Goal: Information Seeking & Learning: Learn about a topic

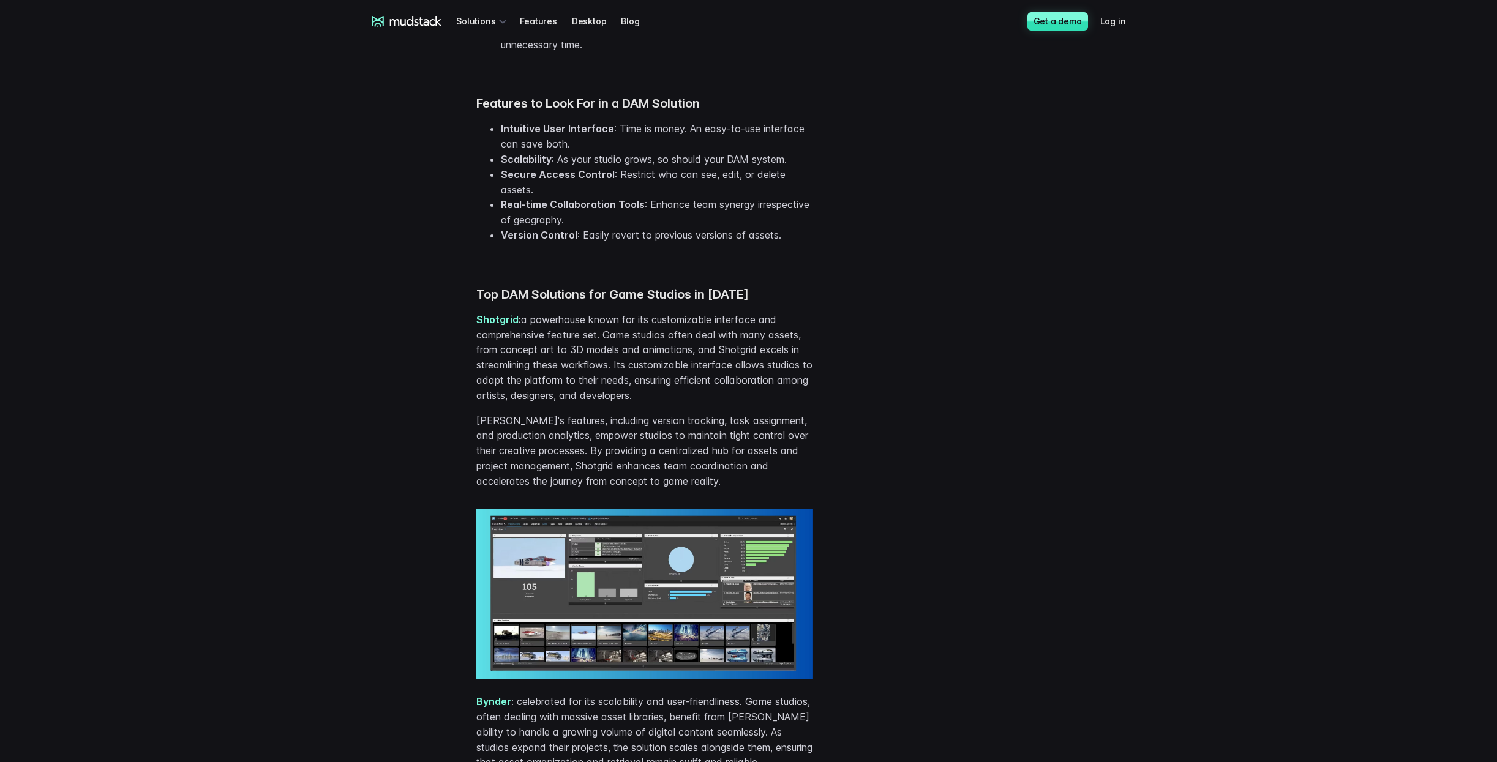
scroll to position [979, 0]
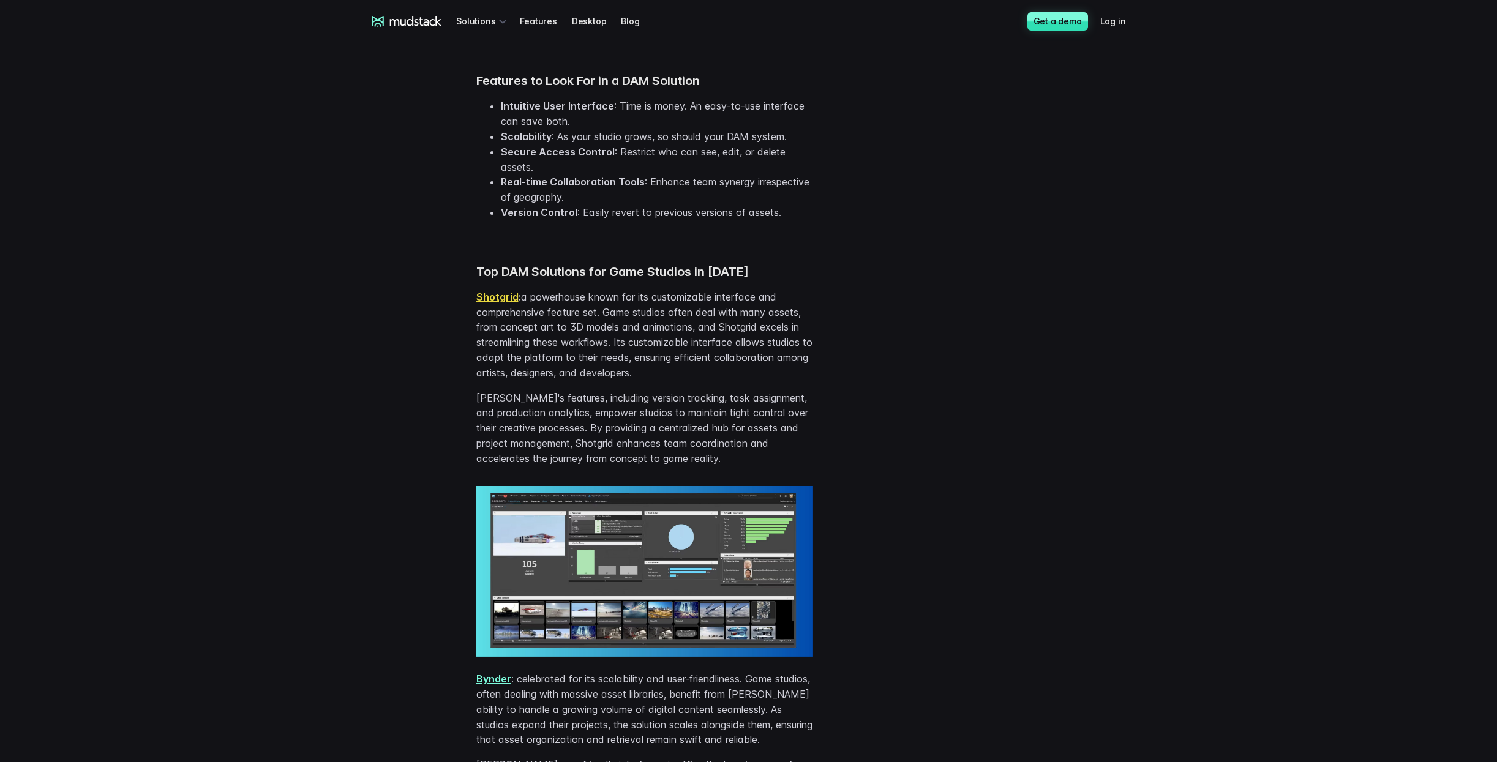
click at [504, 300] on link "Shotgrid" at bounding box center [497, 297] width 42 height 12
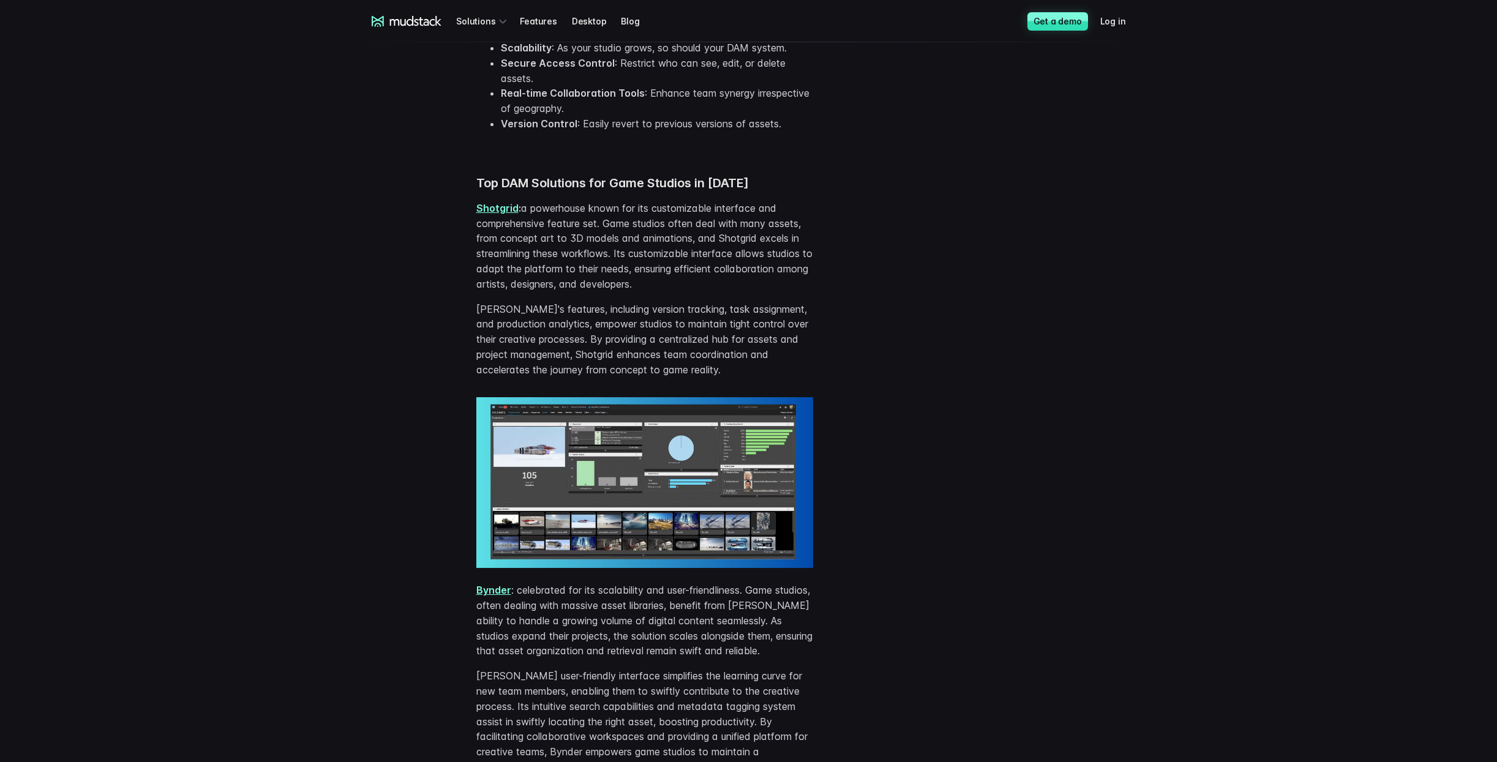
scroll to position [1163, 0]
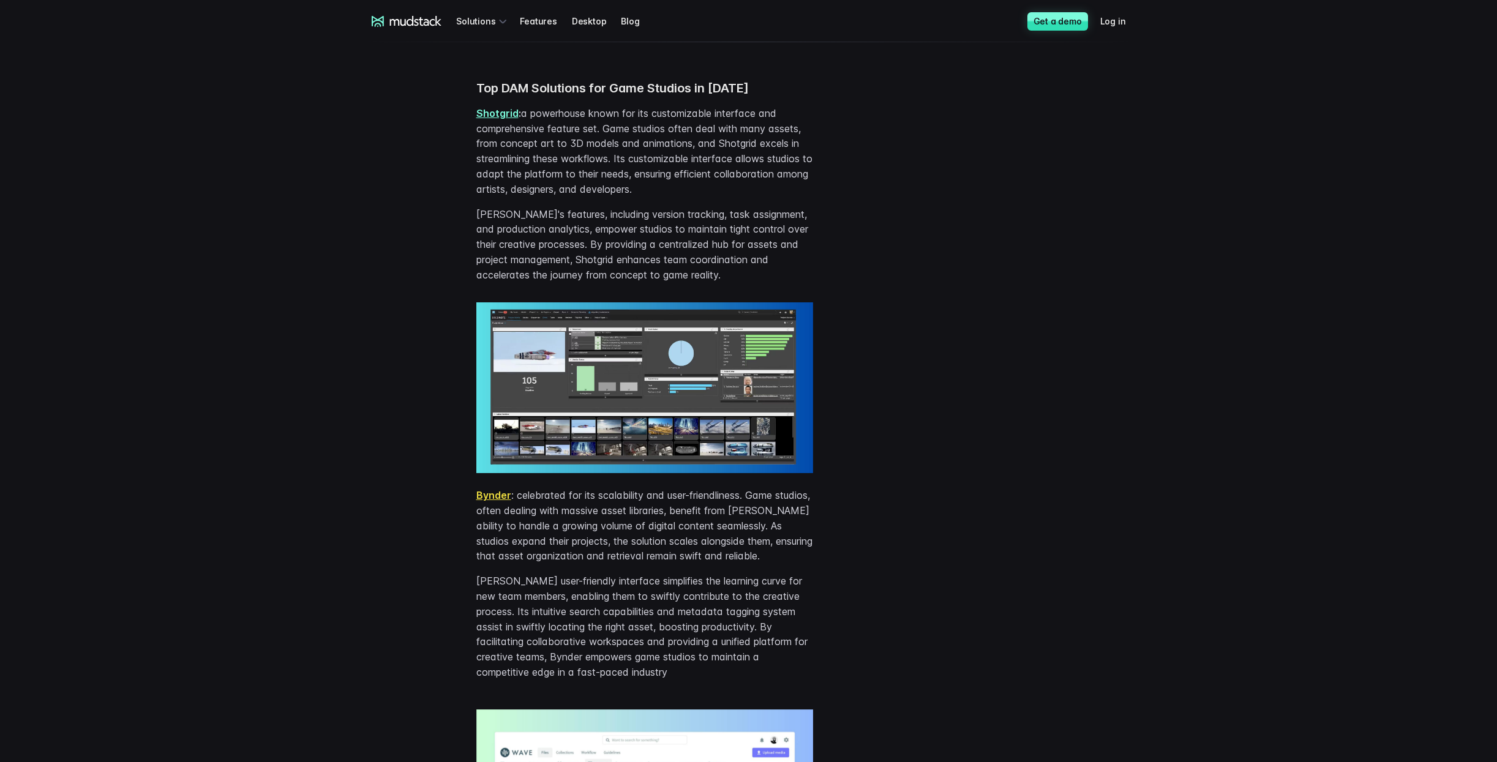
click at [487, 492] on link "Bynder" at bounding box center [493, 495] width 35 height 12
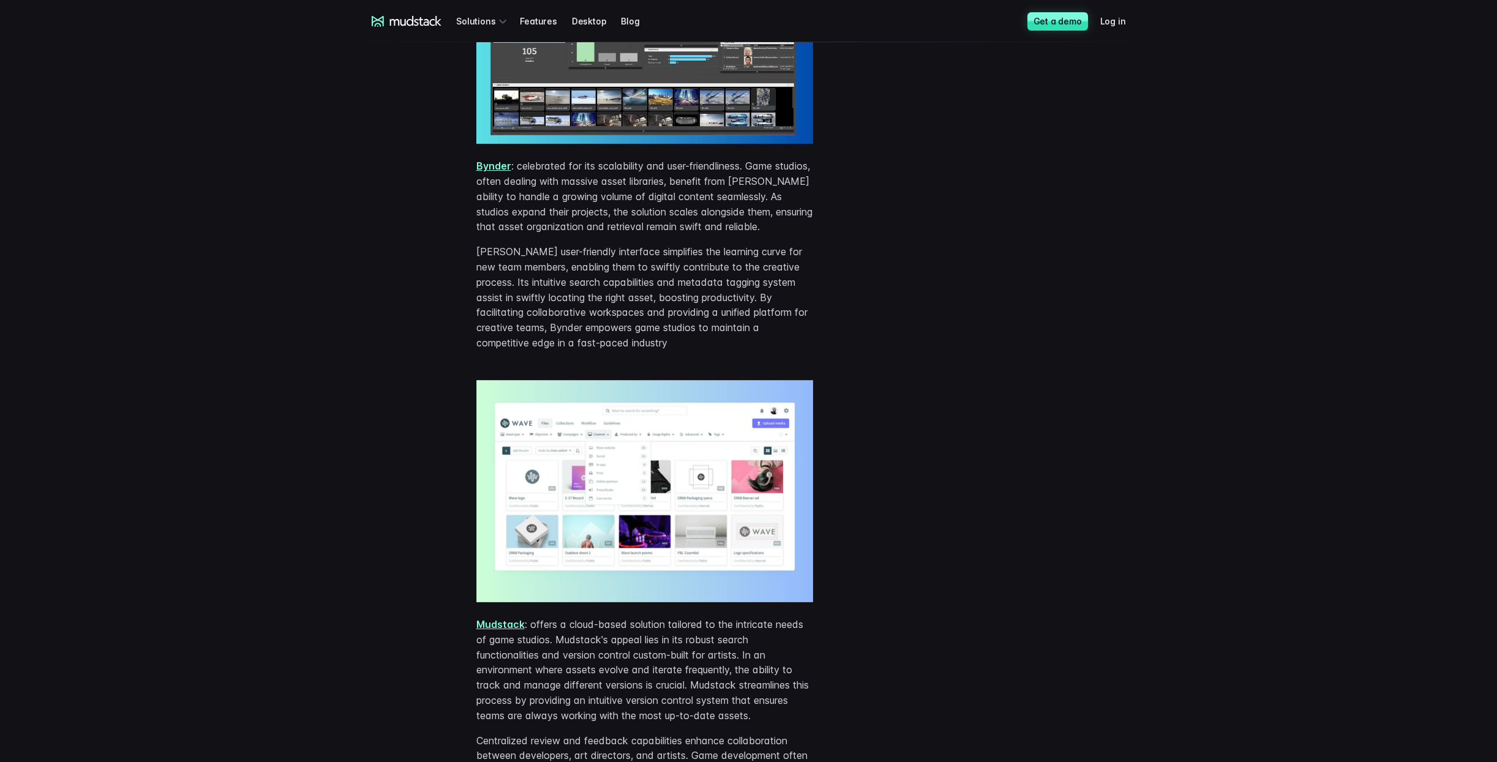
scroll to position [1591, 0]
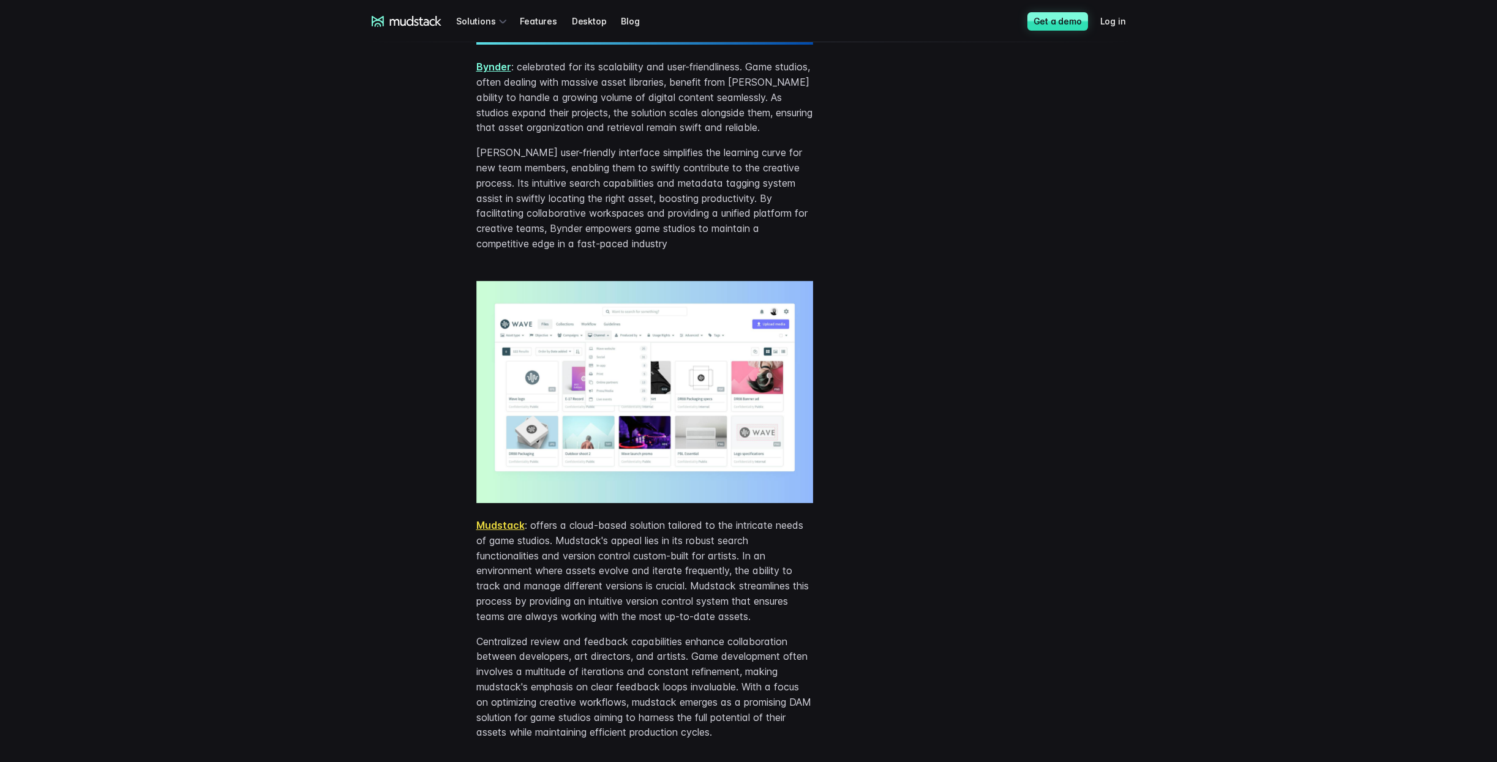
click at [489, 531] on link "Mudstack" at bounding box center [500, 525] width 48 height 12
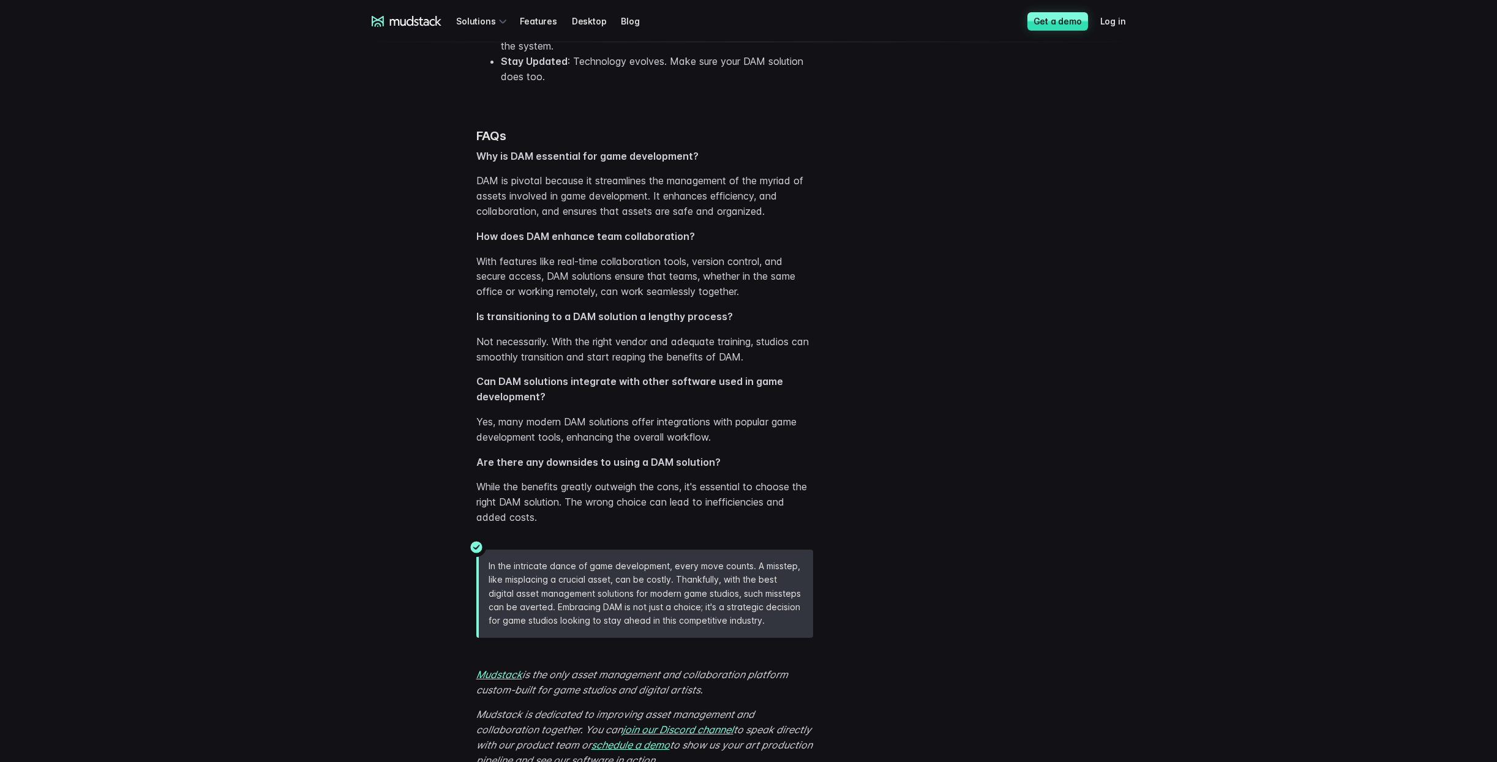
scroll to position [3611, 0]
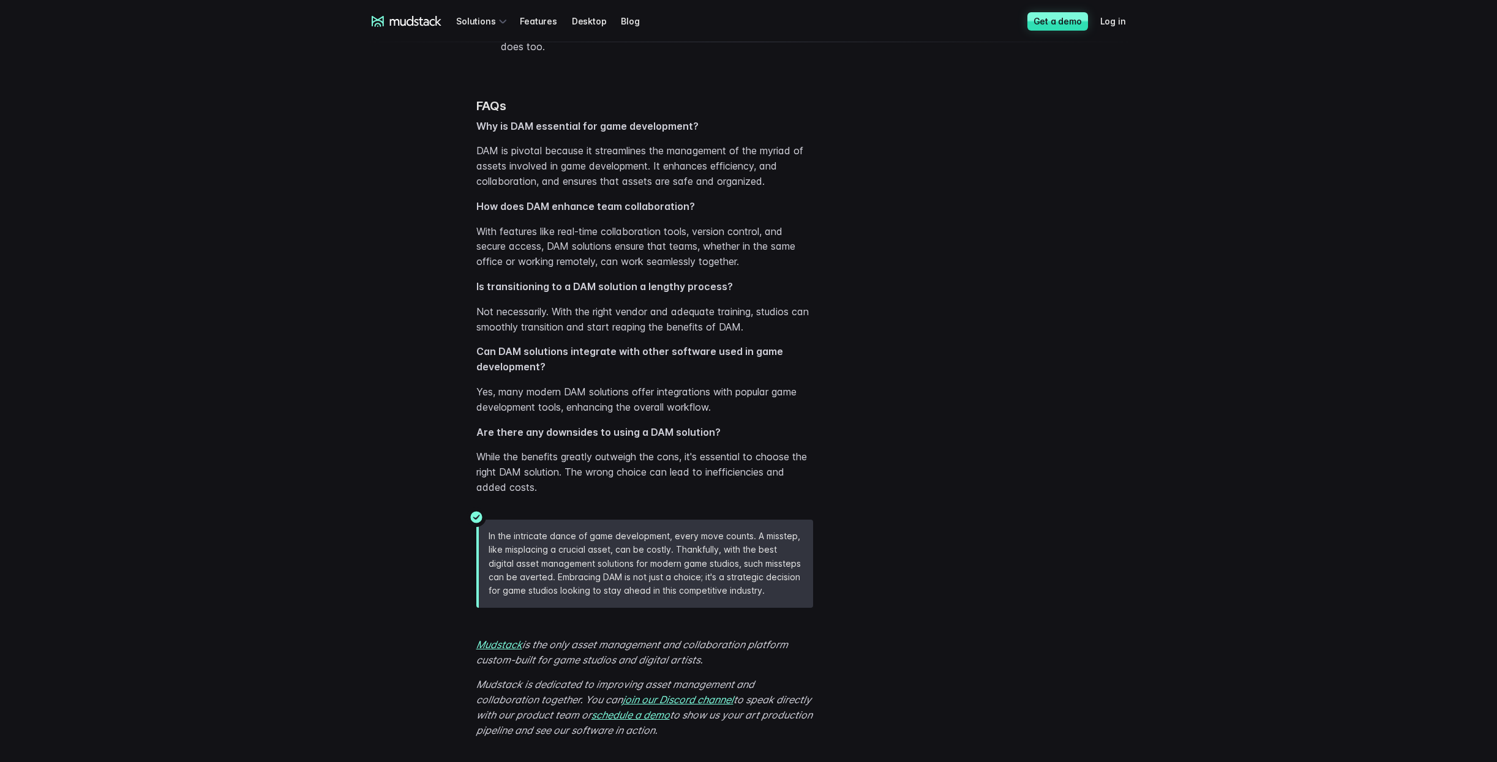
click at [424, 28] on div "mudstack logo Solutions Features Desktop Blog Get a demo Log in" at bounding box center [748, 21] width 783 height 42
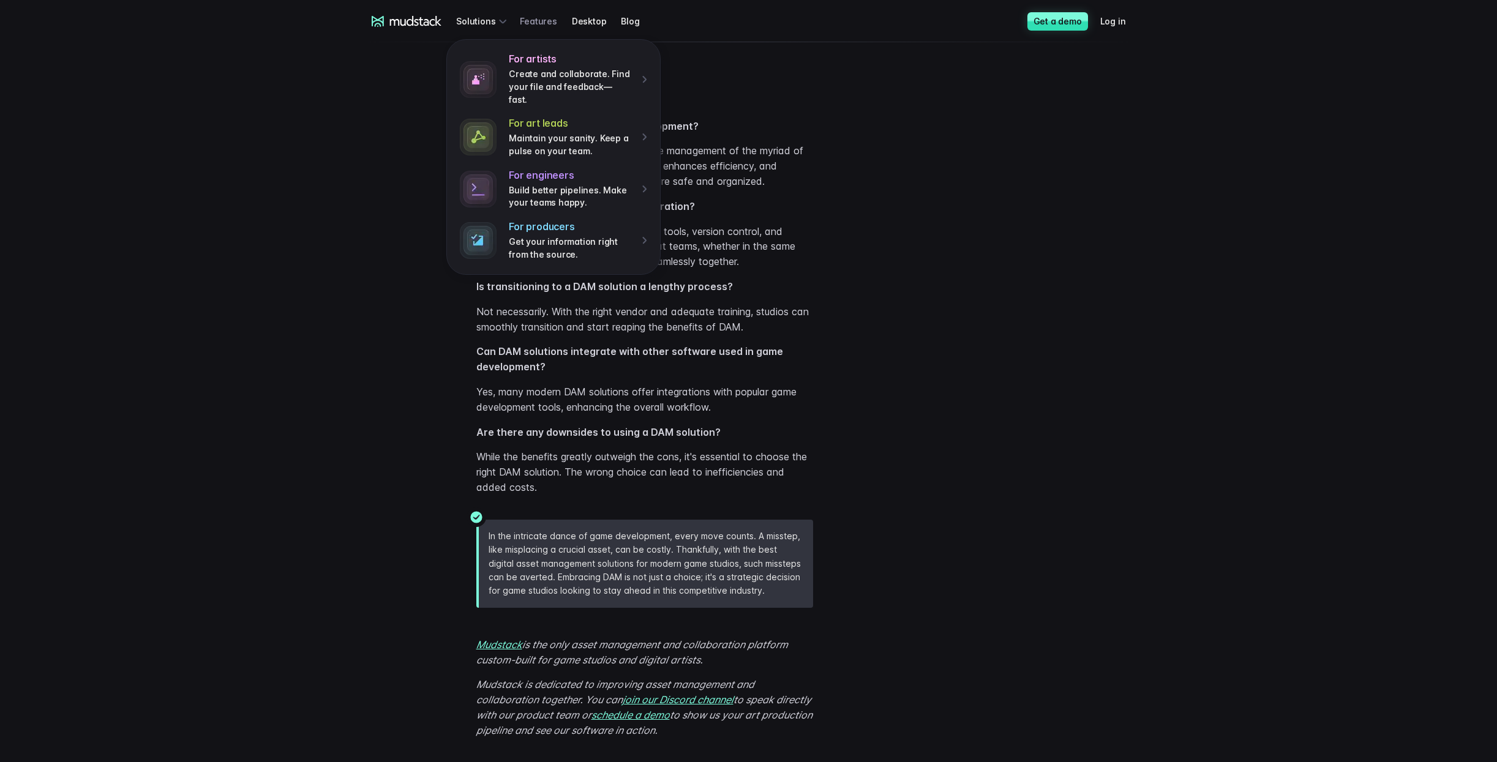
click at [561, 20] on link "Features" at bounding box center [545, 21] width 51 height 23
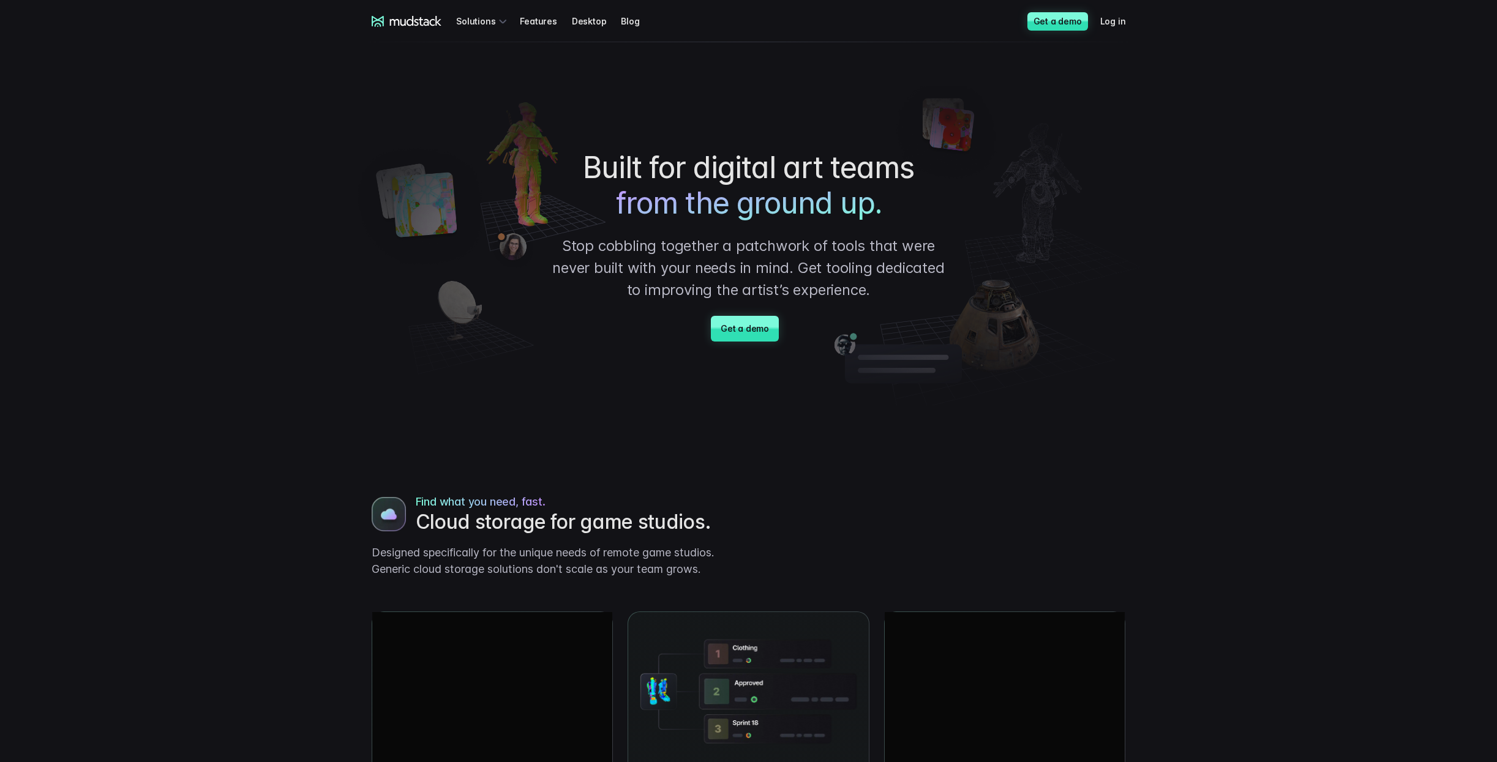
click at [580, 20] on link "Desktop" at bounding box center [597, 21] width 50 height 23
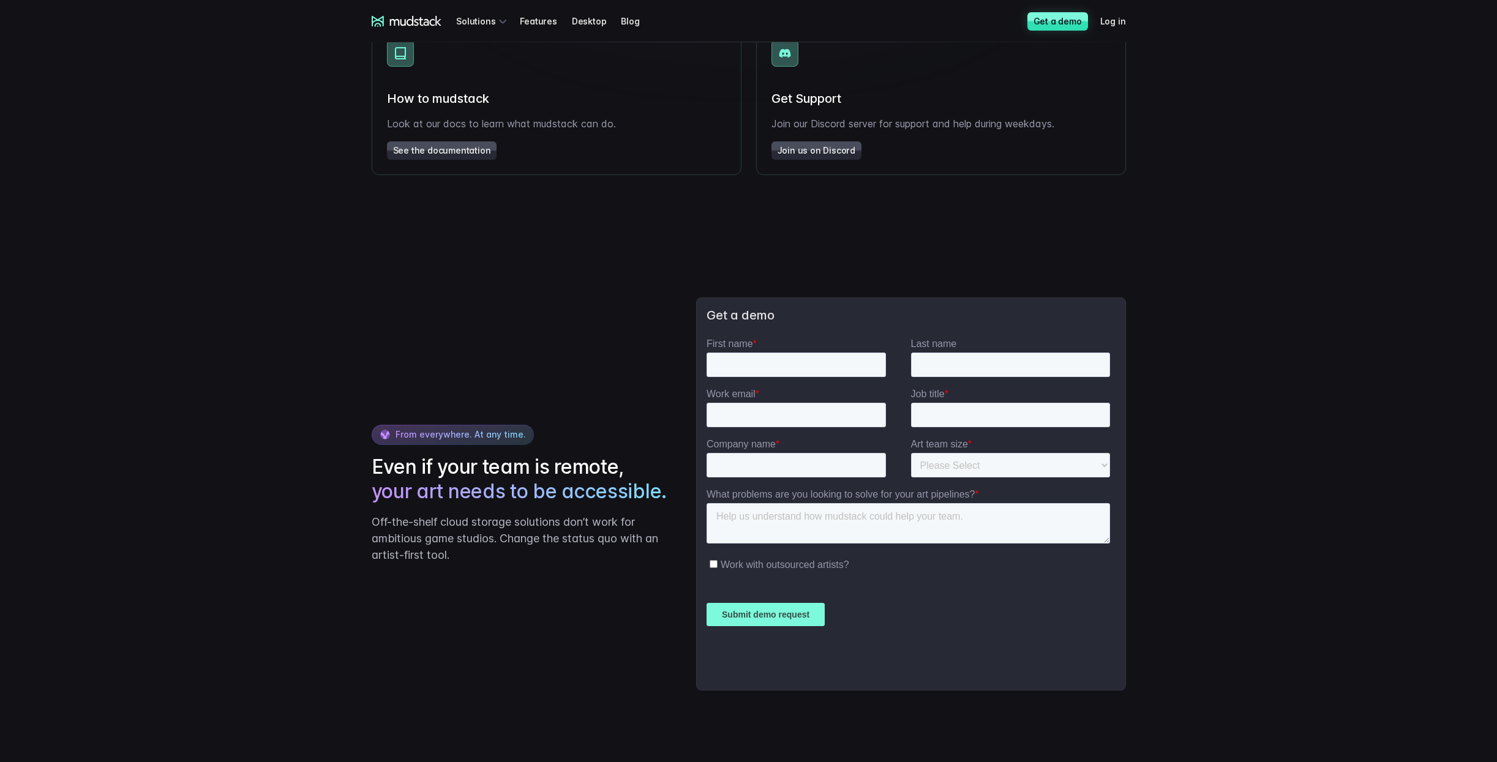
scroll to position [2204, 0]
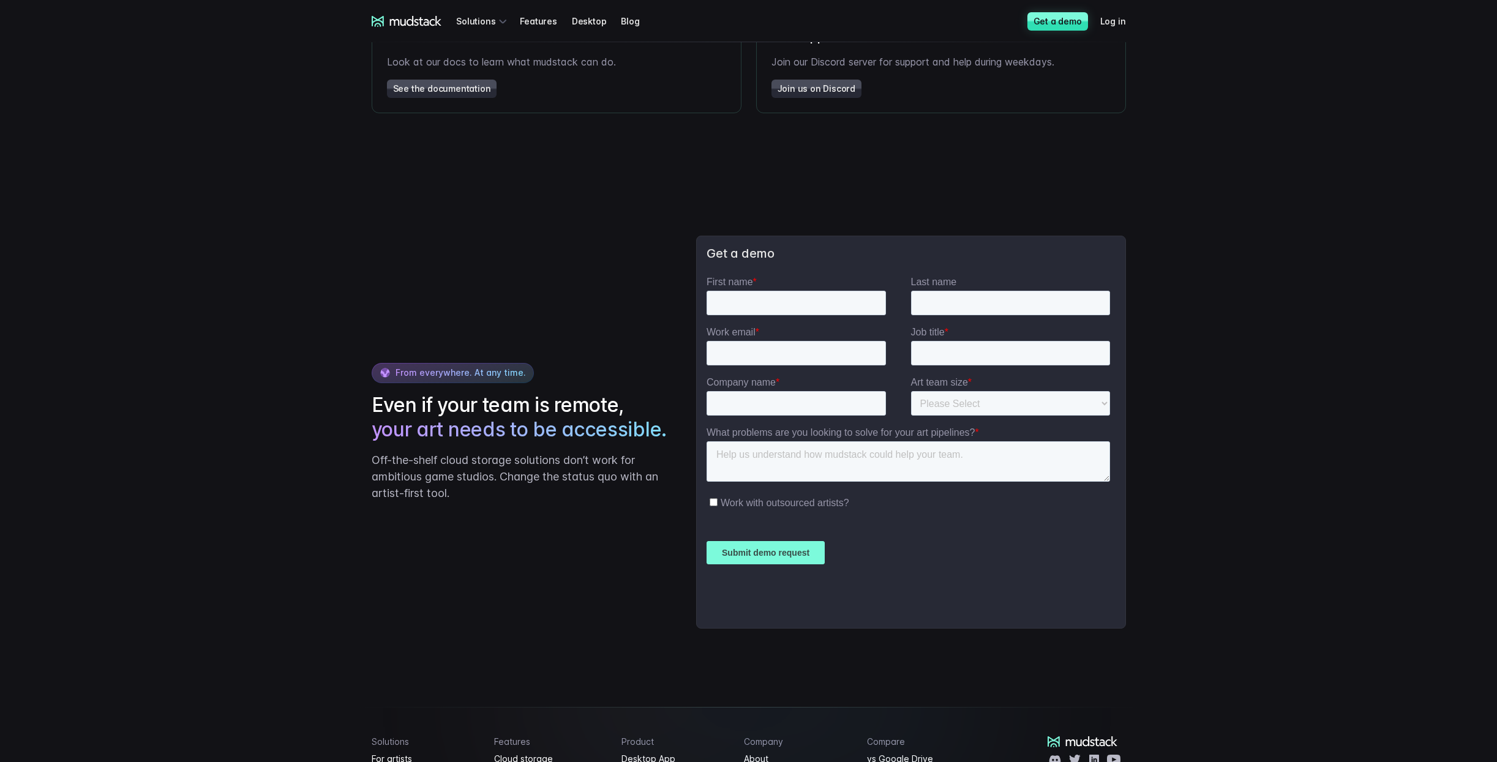
click at [530, 520] on div "From everywhere. At any time. Even if your team is remote, your art needs to be…" at bounding box center [748, 432] width 783 height 501
drag, startPoint x: 425, startPoint y: 438, endPoint x: 623, endPoint y: 452, distance: 198.2
click at [623, 442] on span "your art needs to be accessible." at bounding box center [519, 429] width 295 height 24
drag, startPoint x: 623, startPoint y: 452, endPoint x: 429, endPoint y: 491, distance: 197.8
click at [429, 491] on p "Off-the-shelf cloud storage solutions don’t work for ambitious game studios. Ch…" at bounding box center [522, 477] width 301 height 50
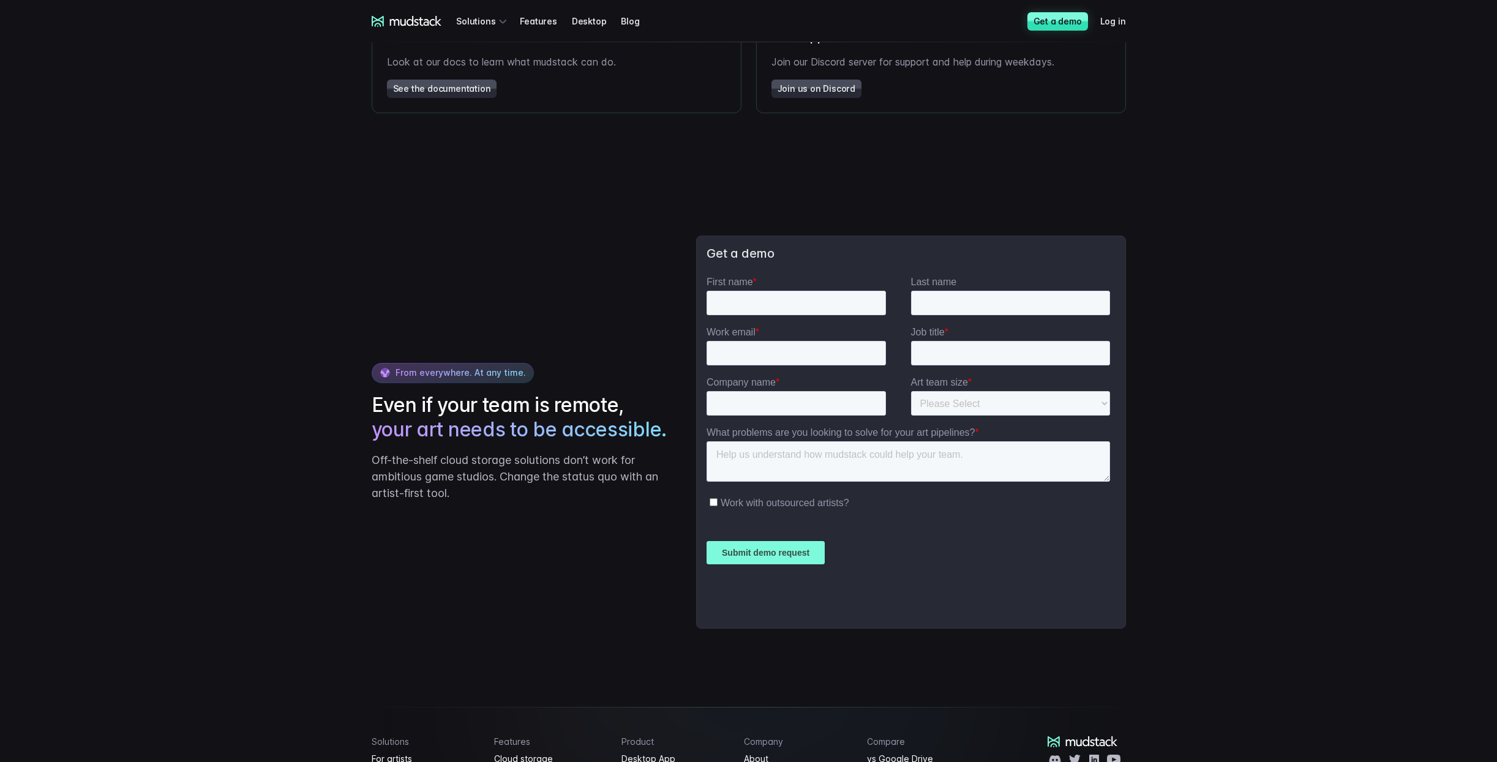
click at [503, 501] on p "Off-the-shelf cloud storage solutions don’t work for ambitious game studios. Ch…" at bounding box center [522, 477] width 301 height 50
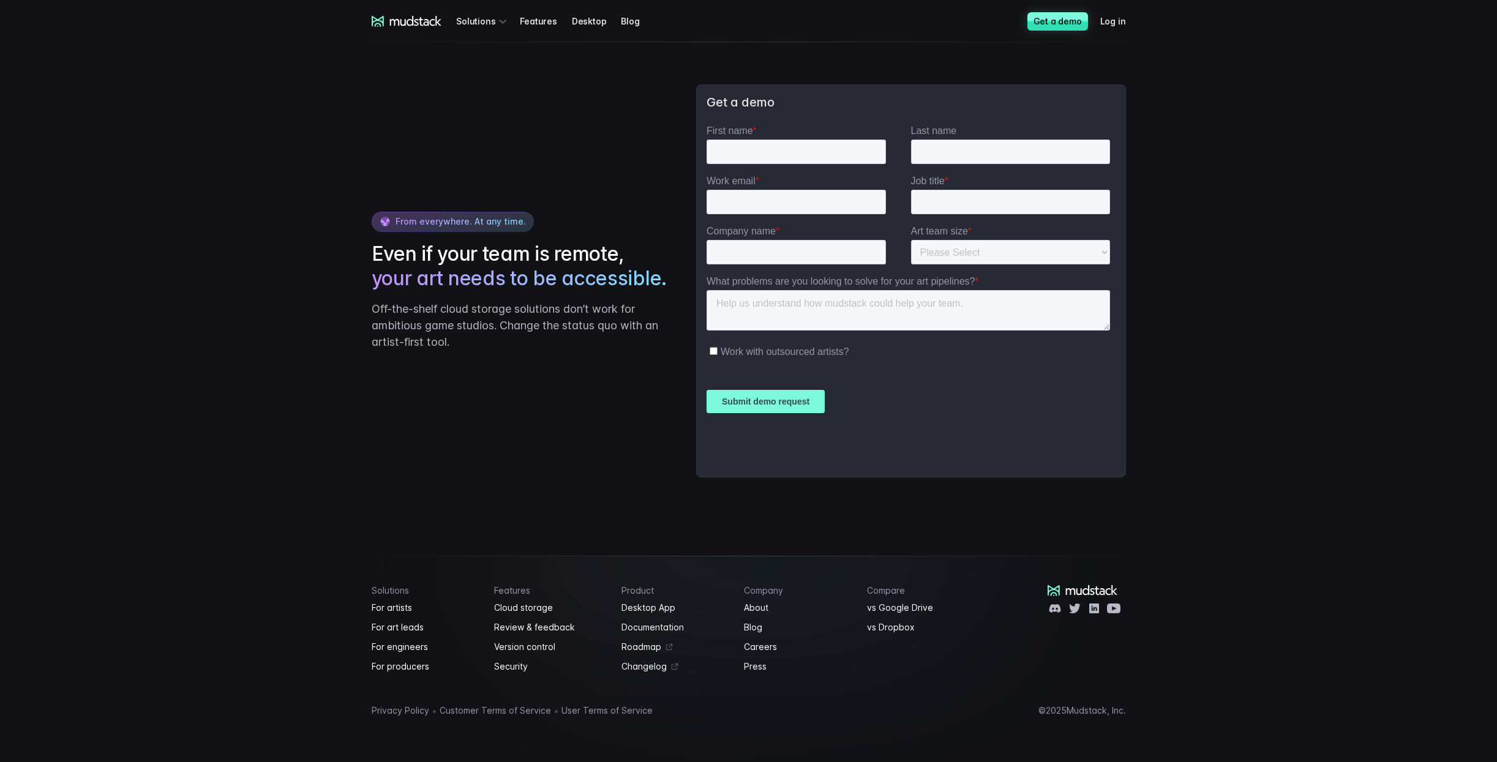
scroll to position [2370, 0]
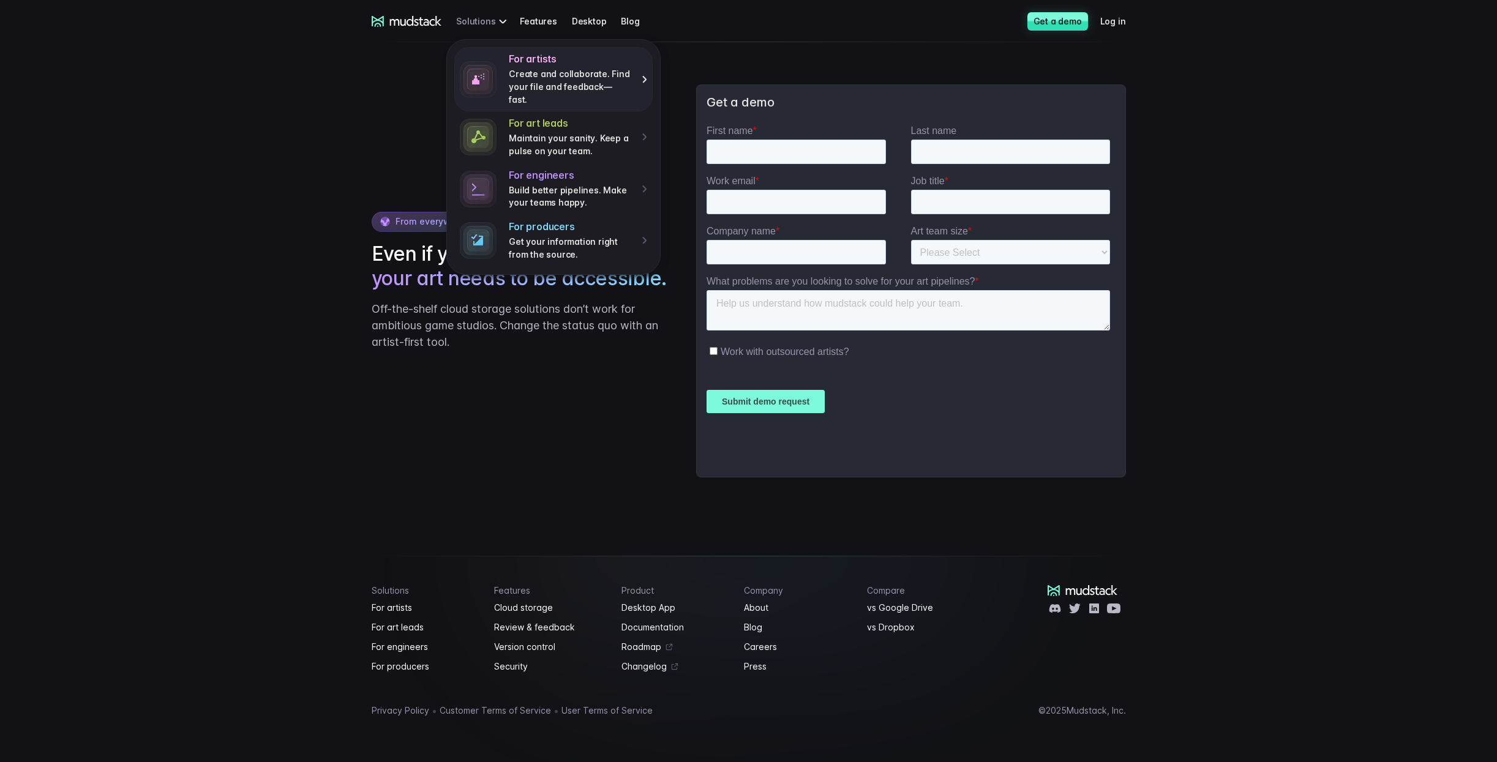
click at [575, 83] on p "Create and collaborate. Find your file and feedback— fast." at bounding box center [571, 87] width 124 height 38
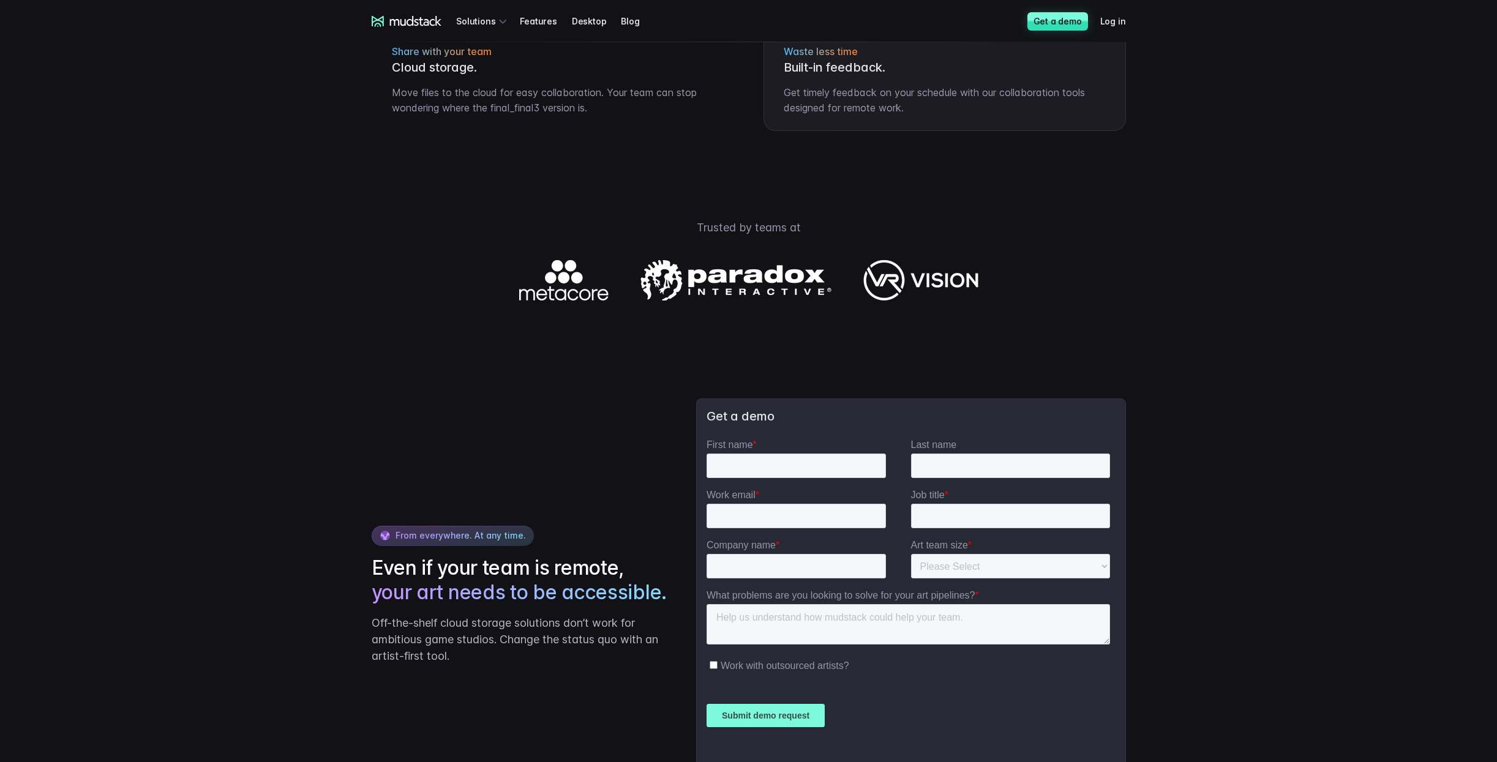
scroll to position [1688, 0]
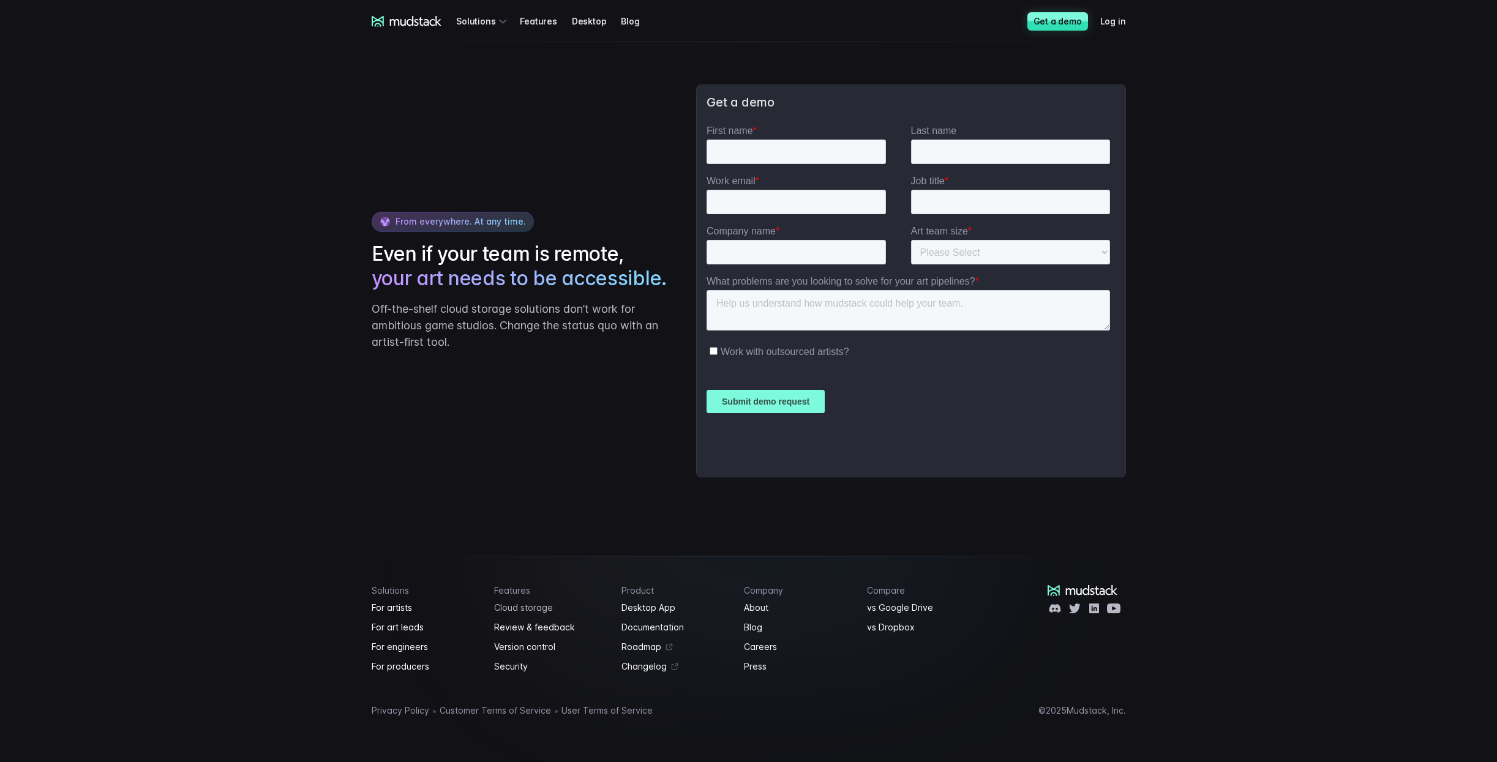
click at [523, 612] on link "Cloud storage" at bounding box center [550, 607] width 113 height 15
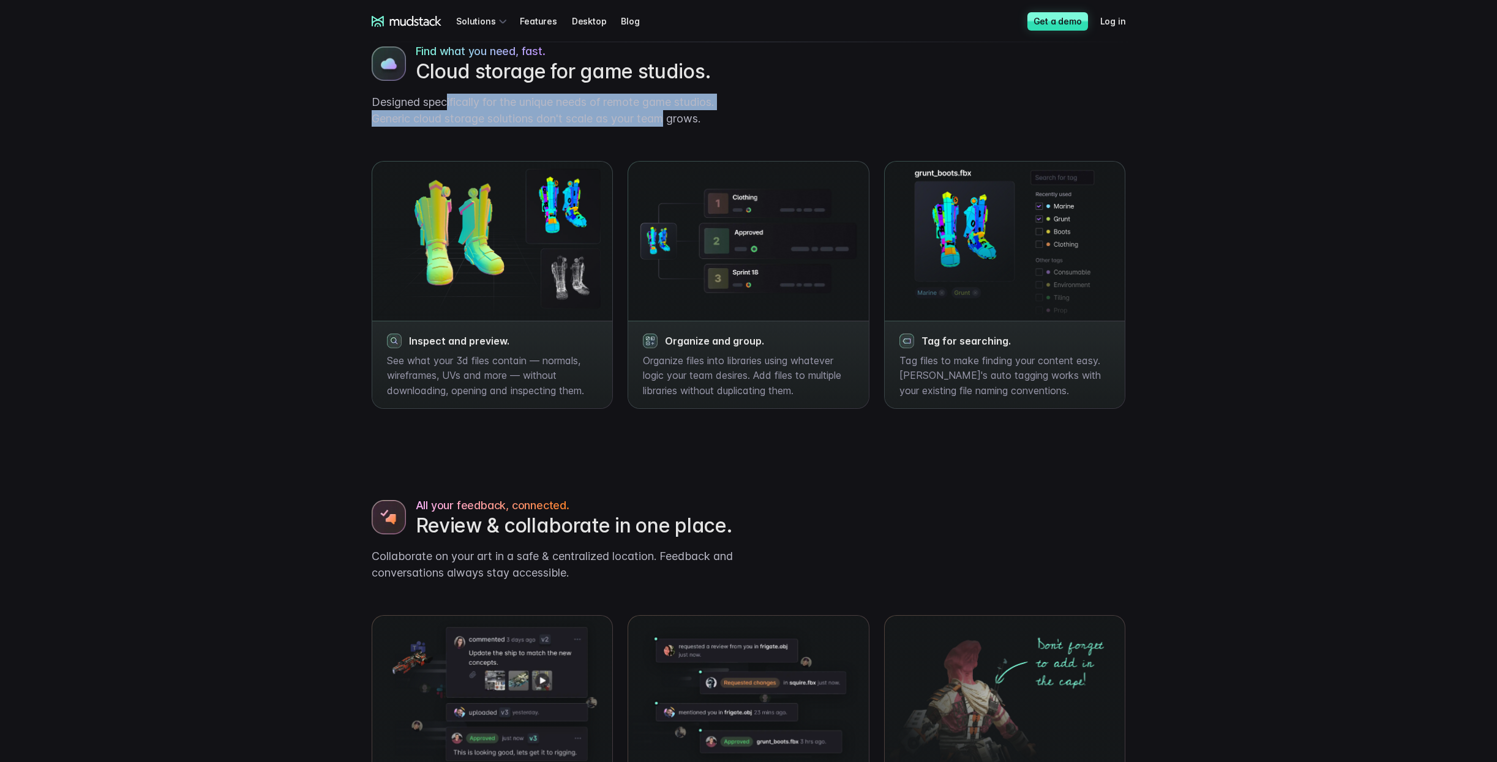
drag, startPoint x: 454, startPoint y: 103, endPoint x: 665, endPoint y: 116, distance: 212.2
click at [665, 116] on p "Designed specifically for the unique needs of remote game studios. Generic clou…" at bounding box center [555, 110] width 367 height 33
drag, startPoint x: 665, startPoint y: 116, endPoint x: 513, endPoint y: 140, distance: 154.2
click at [473, 114] on p "Designed specifically for the unique needs of remote game studios. Generic clou…" at bounding box center [555, 110] width 367 height 33
click at [551, 177] on img at bounding box center [492, 241] width 241 height 159
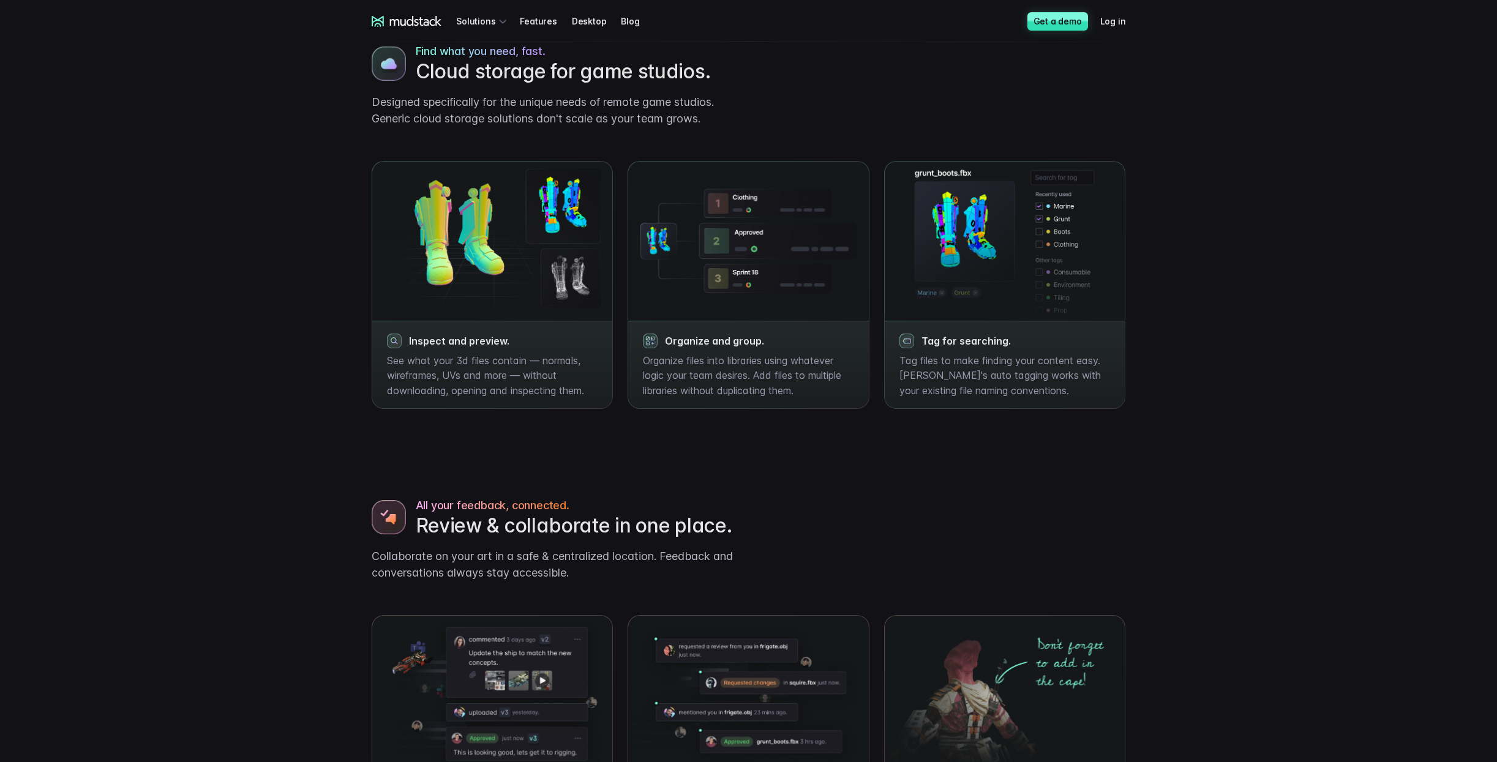
click at [444, 131] on div "Find what you need, fast. Cloud storage for game studios. Designed specifically…" at bounding box center [748, 204] width 783 height 410
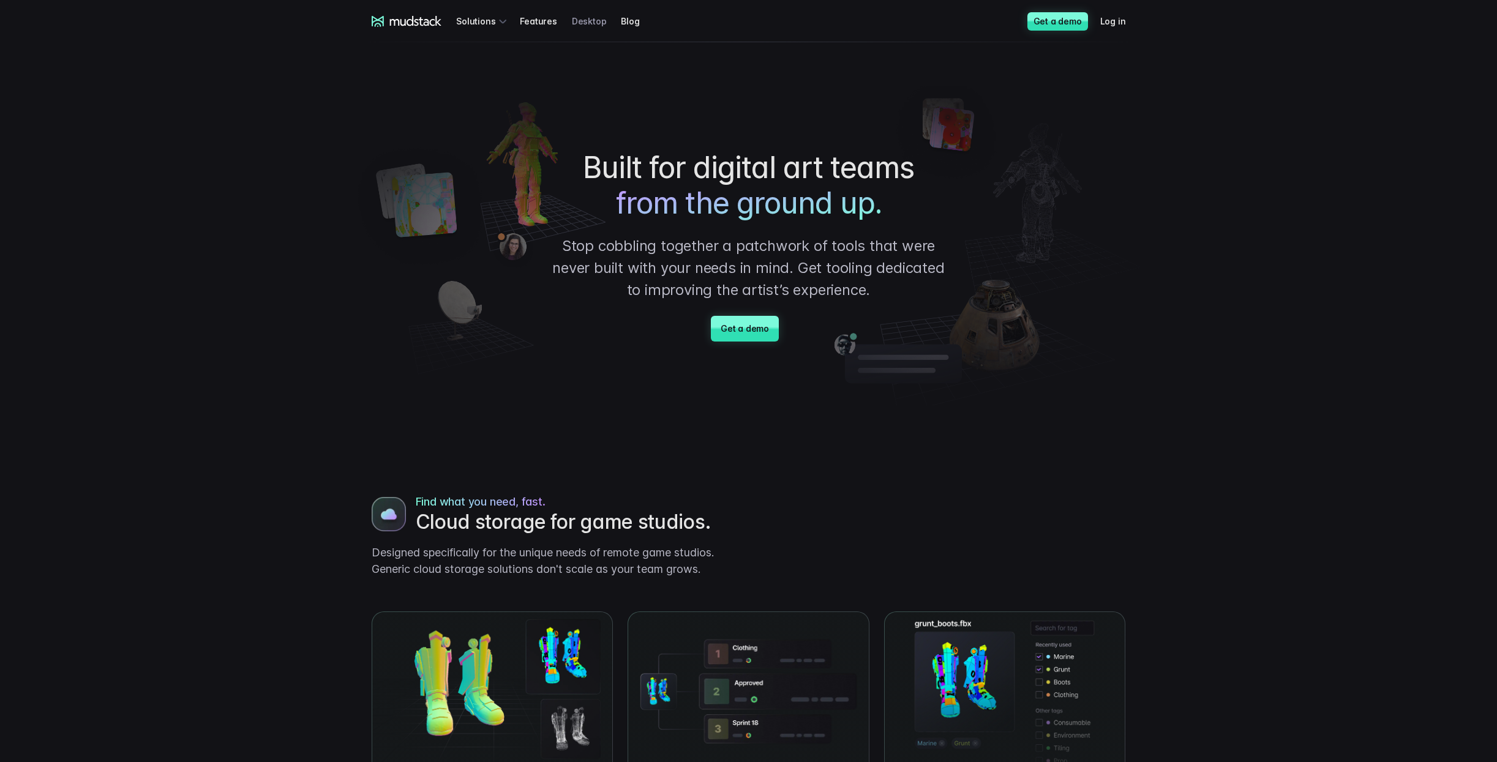
click at [576, 28] on link "Desktop" at bounding box center [597, 21] width 50 height 23
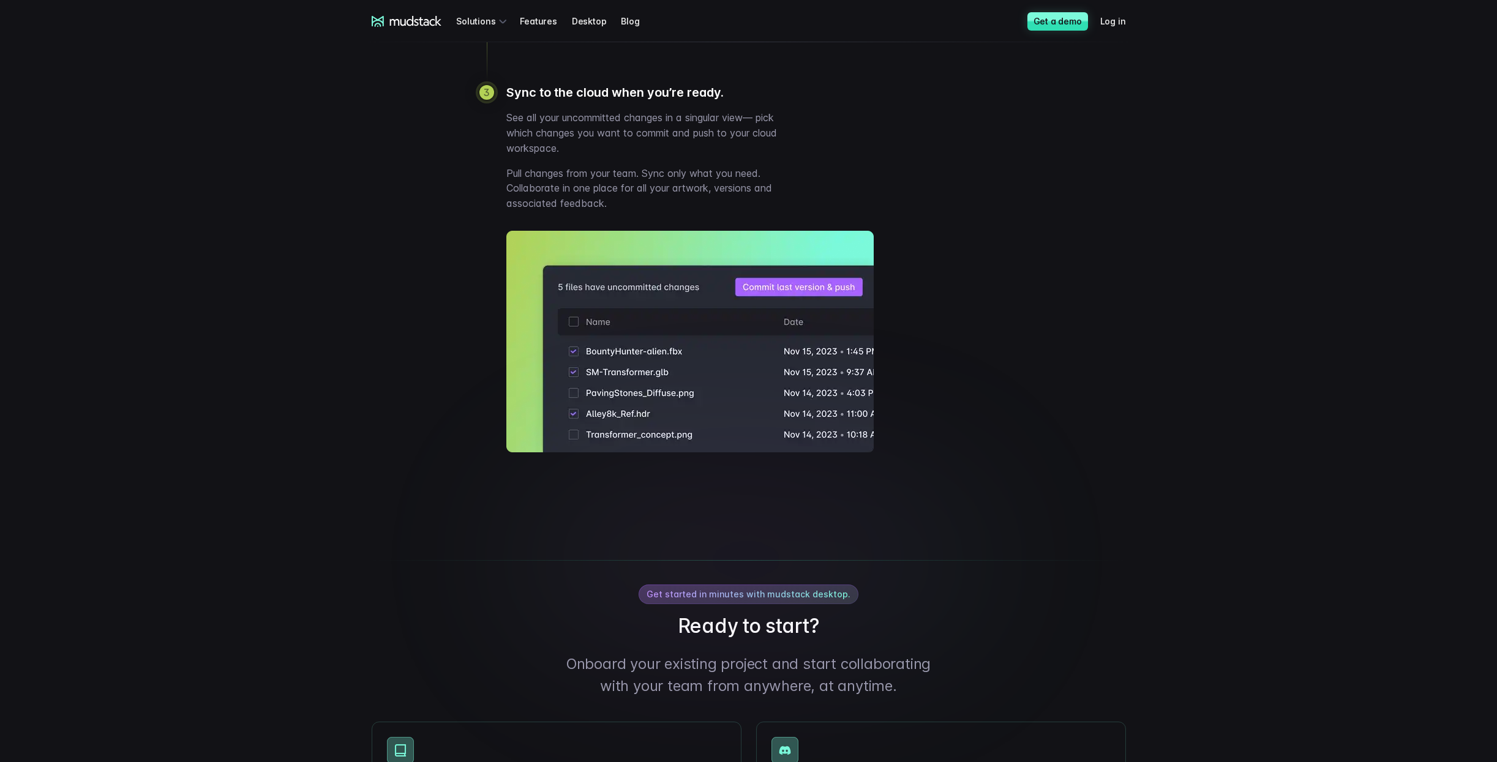
scroll to position [1714, 0]
